Goal: Task Accomplishment & Management: Manage account settings

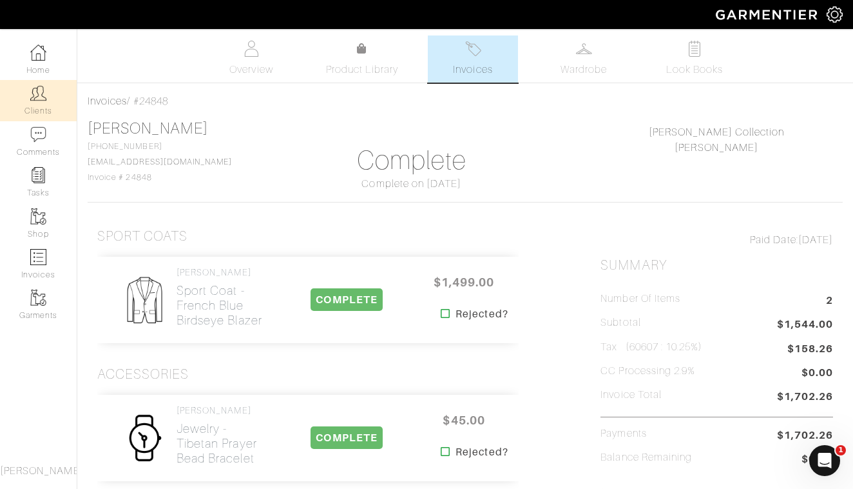
click at [41, 97] on img at bounding box center [38, 93] width 16 height 16
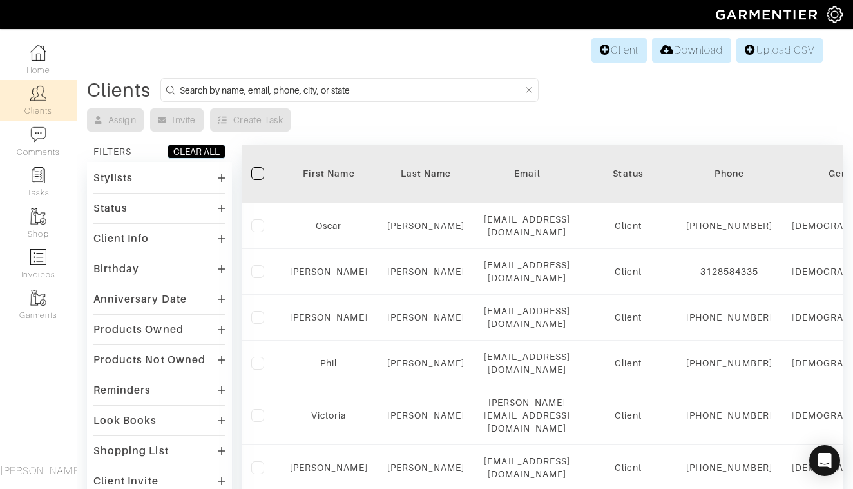
click at [346, 93] on input at bounding box center [352, 90] width 344 height 16
type input "KARLSON"
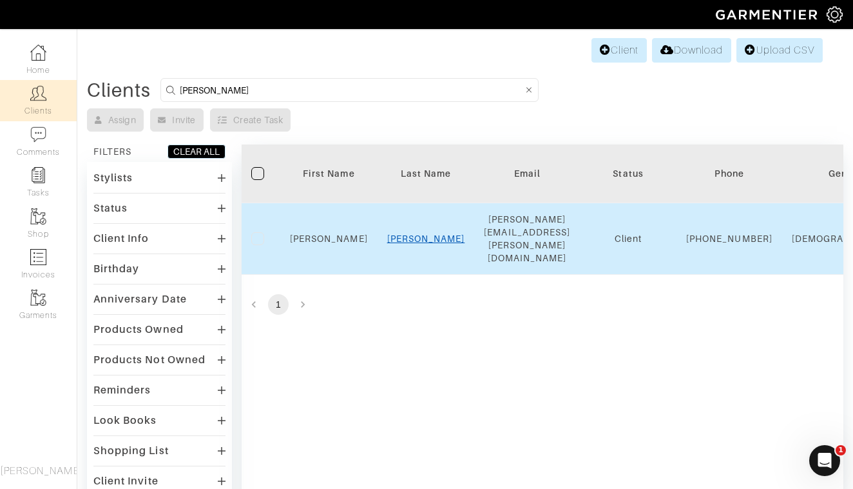
click at [430, 233] on link "Karlson" at bounding box center [426, 238] width 78 height 10
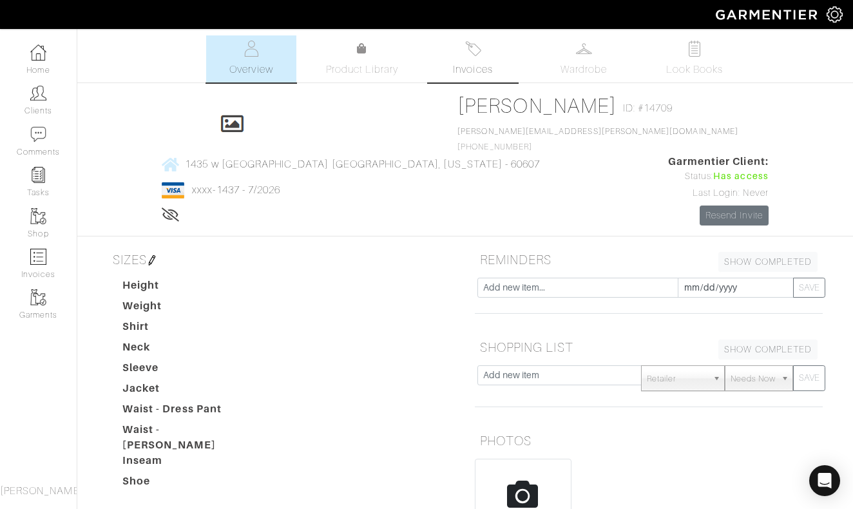
click at [472, 59] on link "Invoices" at bounding box center [473, 58] width 90 height 47
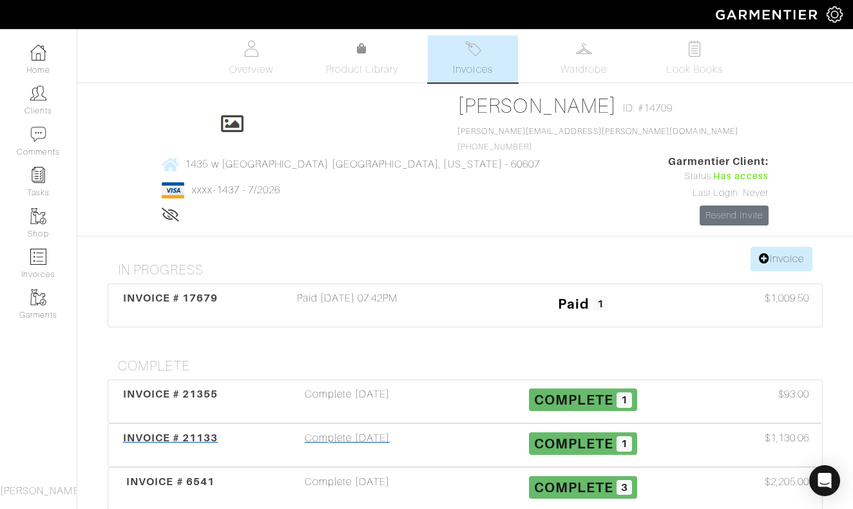
click at [347, 431] on div "Complete [DATE]" at bounding box center [347, 446] width 236 height 30
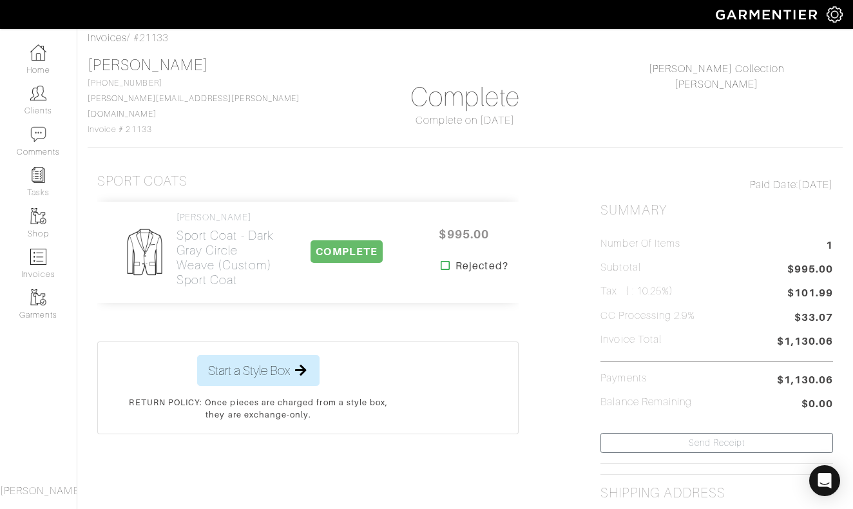
scroll to position [70, 0]
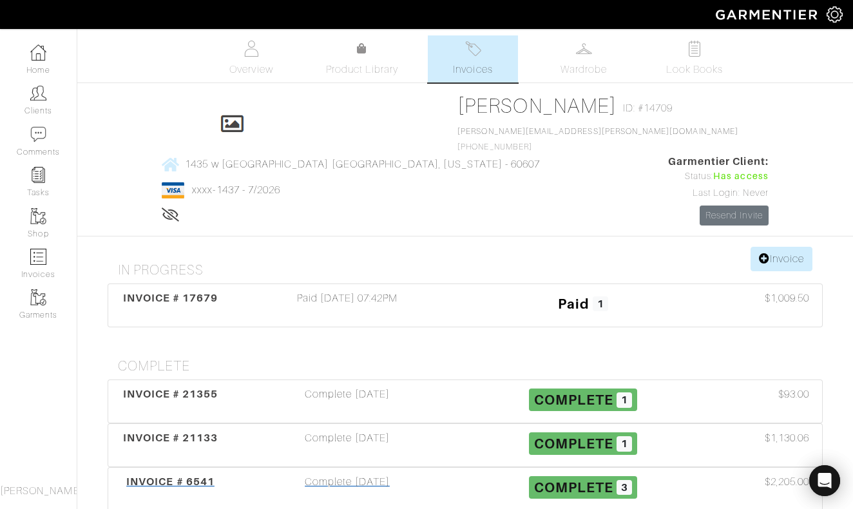
click at [331, 474] on div "Complete [DATE]" at bounding box center [347, 489] width 236 height 30
click at [787, 247] on link "Invoice" at bounding box center [782, 259] width 62 height 24
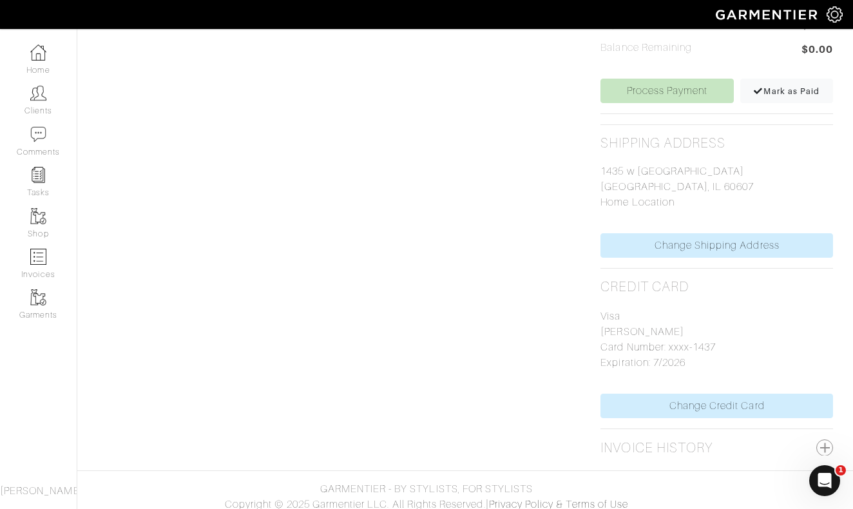
scroll to position [455, 0]
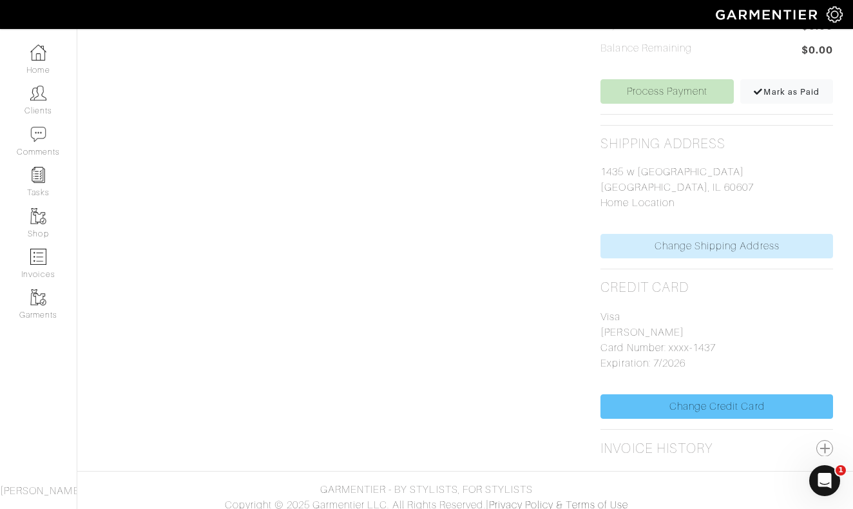
click at [697, 398] on link "Change Credit Card" at bounding box center [717, 406] width 233 height 24
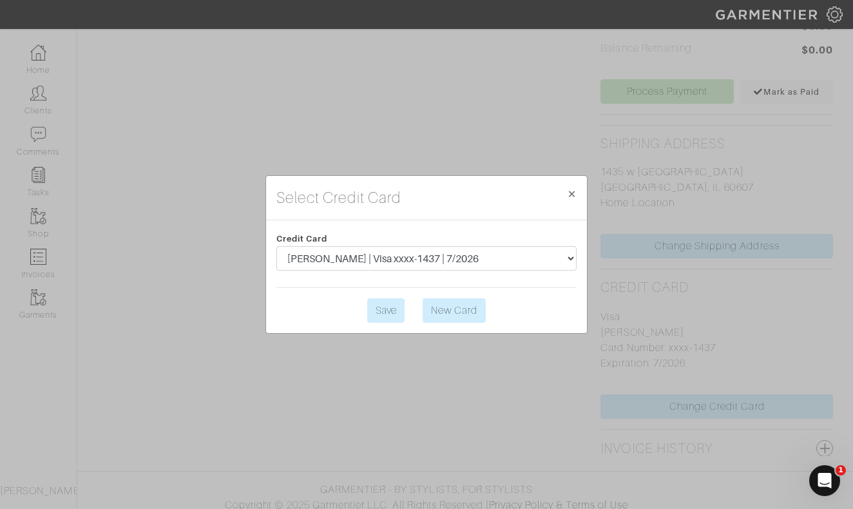
click at [467, 314] on link "New Card" at bounding box center [454, 310] width 63 height 24
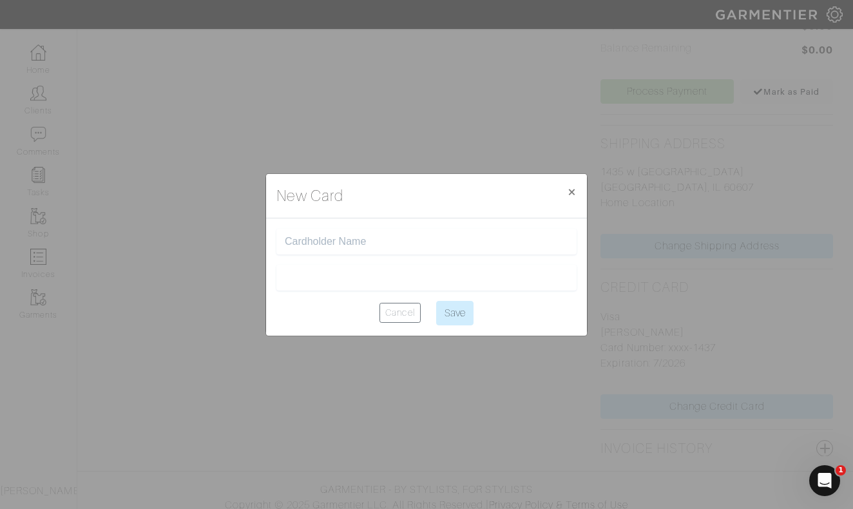
click at [415, 241] on input "text" at bounding box center [427, 242] width 284 height 12
type input "[PERSON_NAME]"
click at [458, 311] on input "Save" at bounding box center [454, 313] width 37 height 24
type input "Saving..."
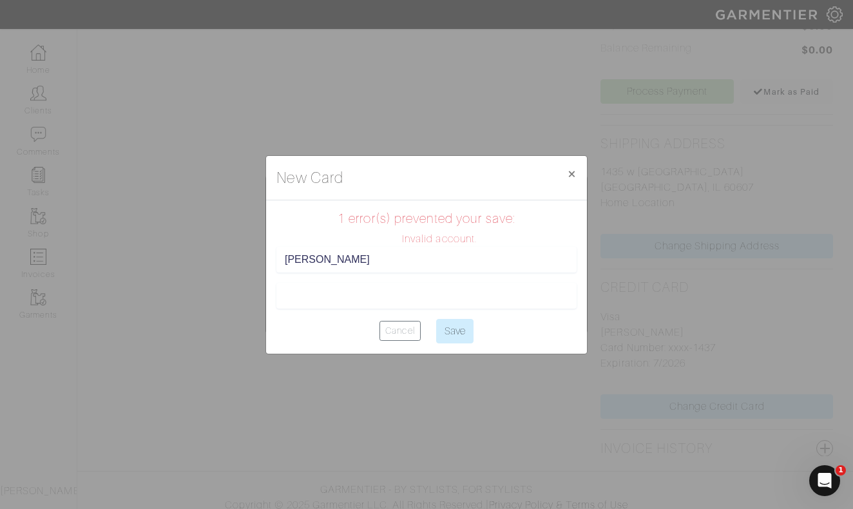
click at [571, 172] on span "×" at bounding box center [572, 173] width 10 height 17
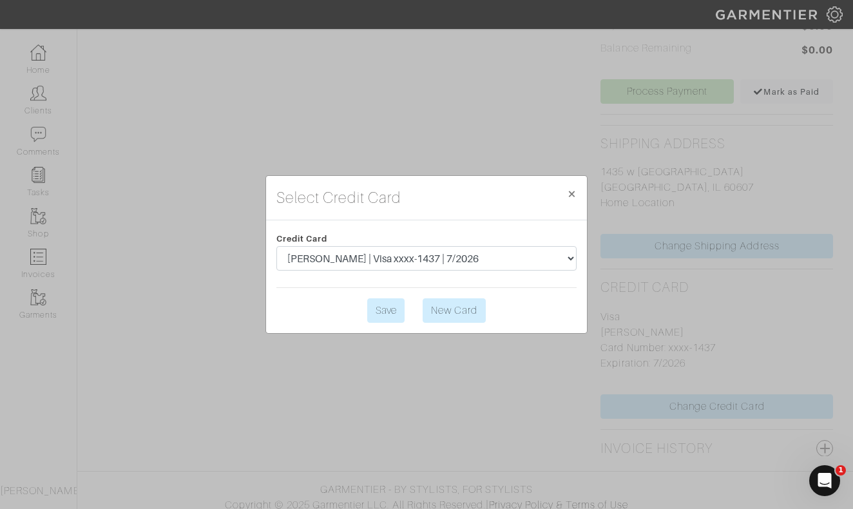
click at [449, 311] on link "New Card" at bounding box center [454, 310] width 63 height 24
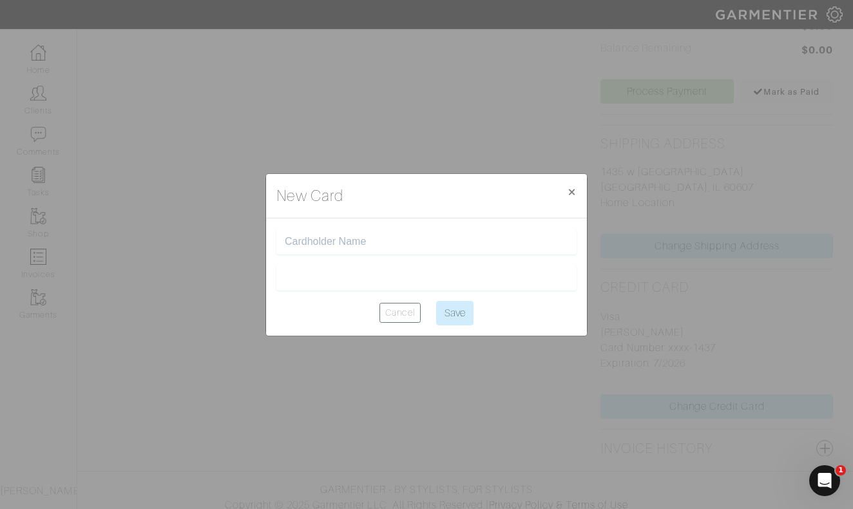
click at [395, 244] on input "text" at bounding box center [427, 242] width 284 height 12
type input "[PERSON_NAME]"
click at [446, 316] on input "Save" at bounding box center [454, 313] width 37 height 24
type input "Saving..."
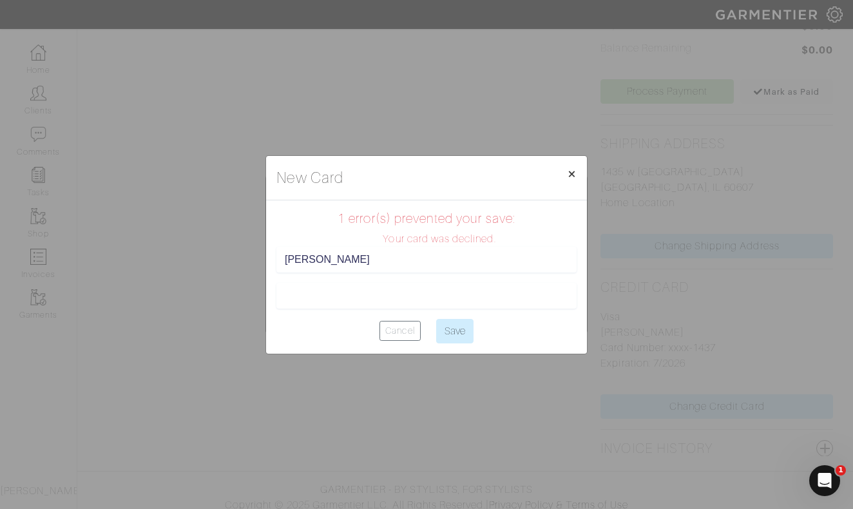
click at [575, 173] on span "×" at bounding box center [572, 173] width 10 height 17
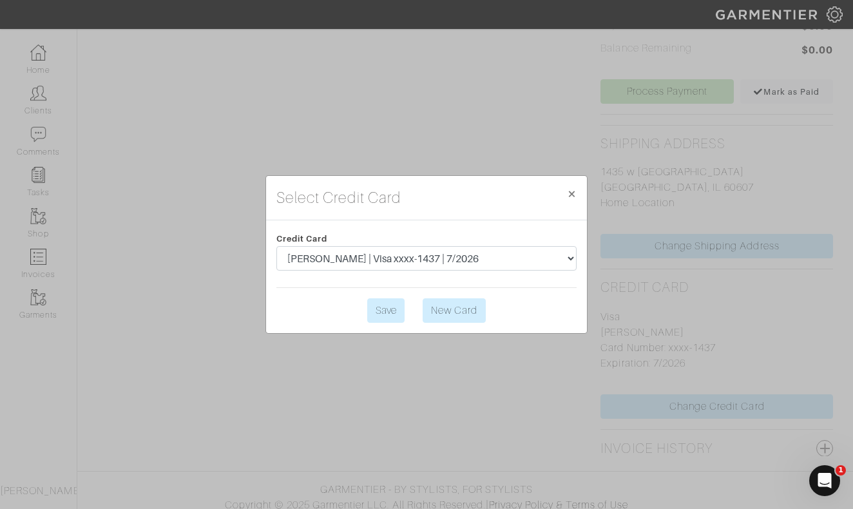
click at [450, 313] on link "New Card" at bounding box center [454, 310] width 63 height 24
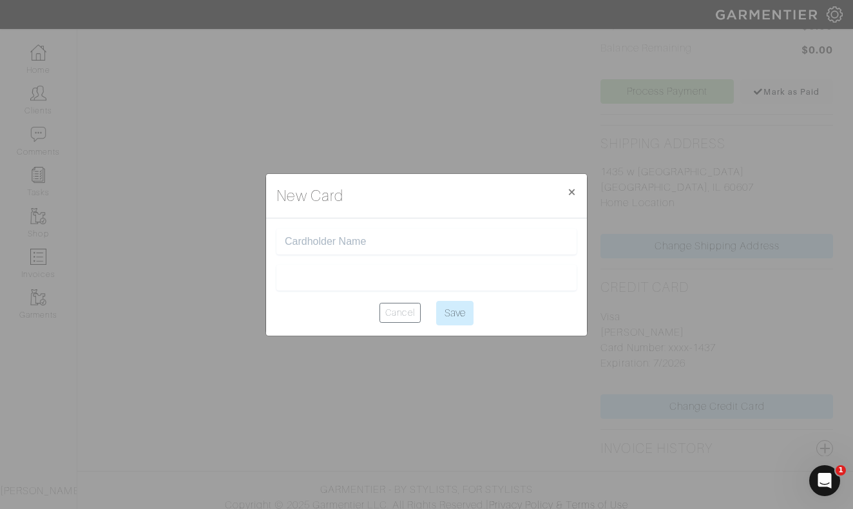
click at [386, 241] on input "text" at bounding box center [427, 242] width 284 height 12
type input "[PERSON_NAME]"
click at [440, 315] on input "Save" at bounding box center [454, 313] width 37 height 24
type input "Saving..."
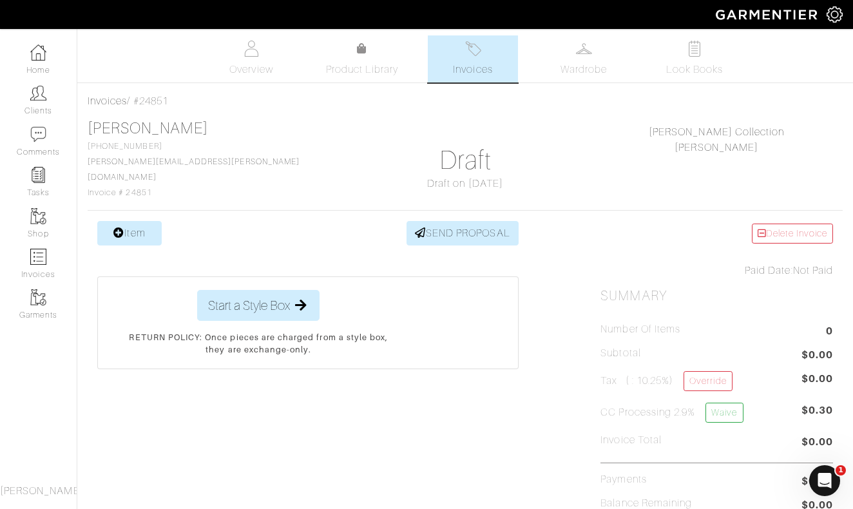
scroll to position [0, 0]
click at [166, 125] on link "[PERSON_NAME]" at bounding box center [148, 128] width 121 height 17
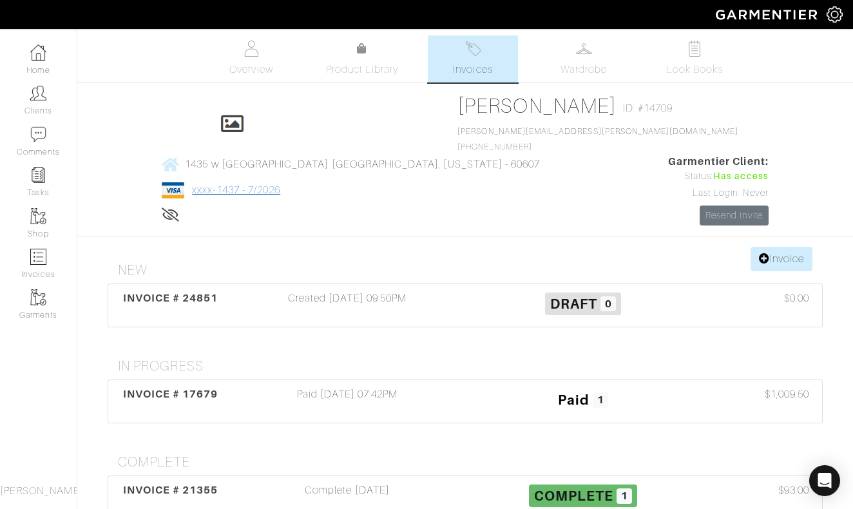
click at [280, 184] on link "xxxx-1437 - 7/2026" at bounding box center [236, 190] width 88 height 12
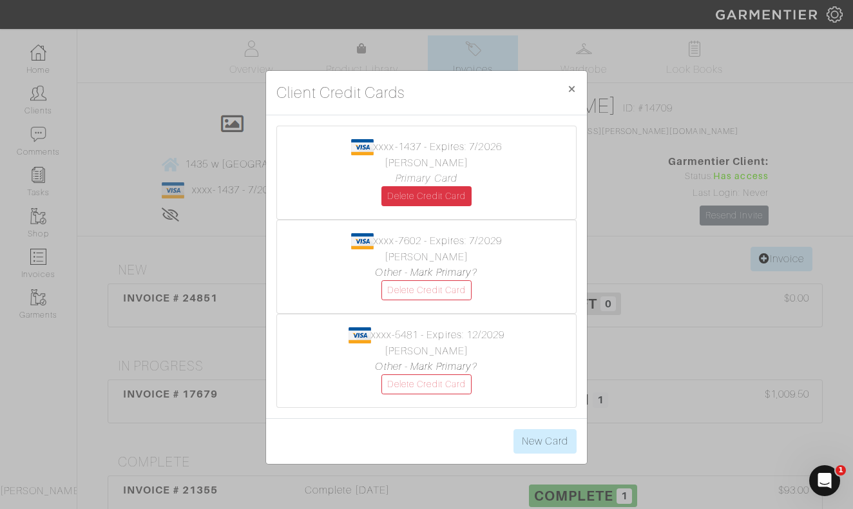
click at [449, 196] on link "Delete Credit Card" at bounding box center [427, 196] width 90 height 20
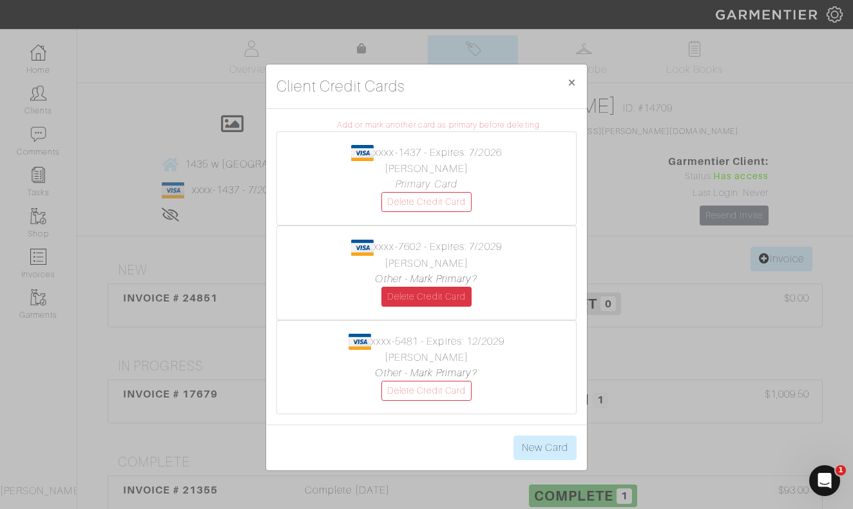
click at [436, 296] on link "Delete Credit Card" at bounding box center [427, 297] width 90 height 20
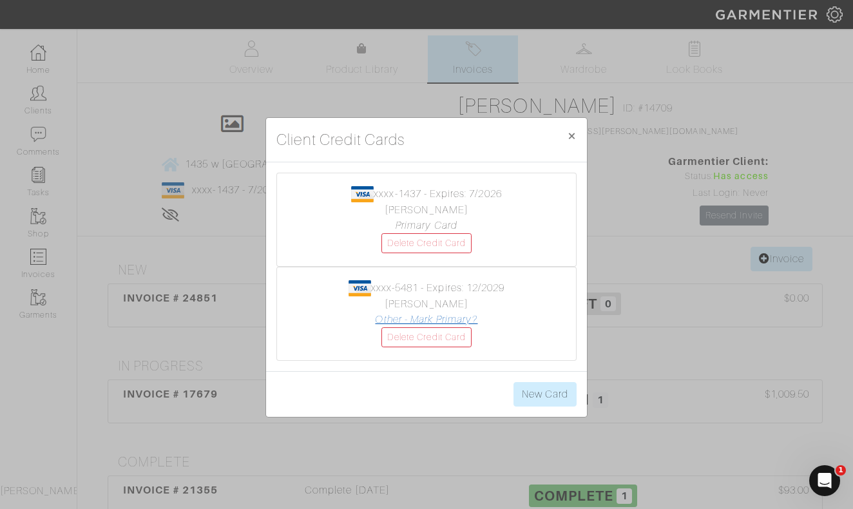
click at [437, 318] on link "Other - Mark Primary?" at bounding box center [426, 320] width 102 height 12
click at [438, 248] on link "Delete Credit Card" at bounding box center [427, 243] width 90 height 20
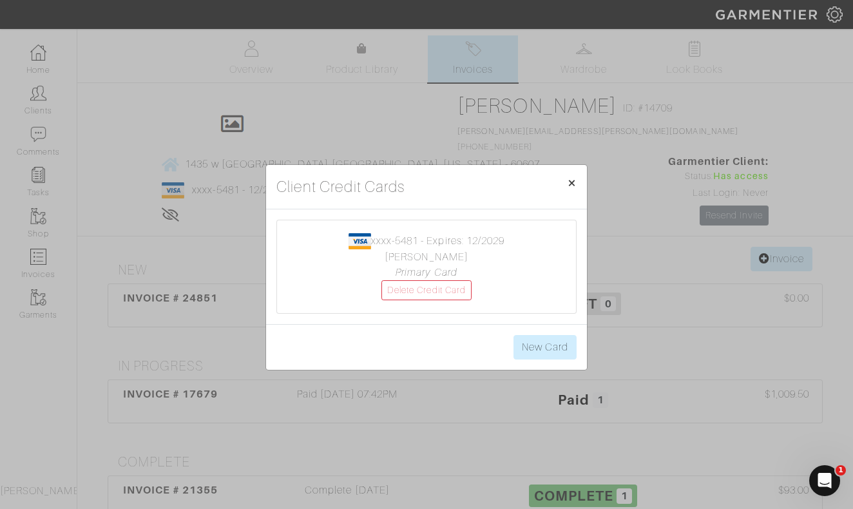
click at [570, 184] on span "×" at bounding box center [572, 182] width 10 height 17
